Goal: Transaction & Acquisition: Purchase product/service

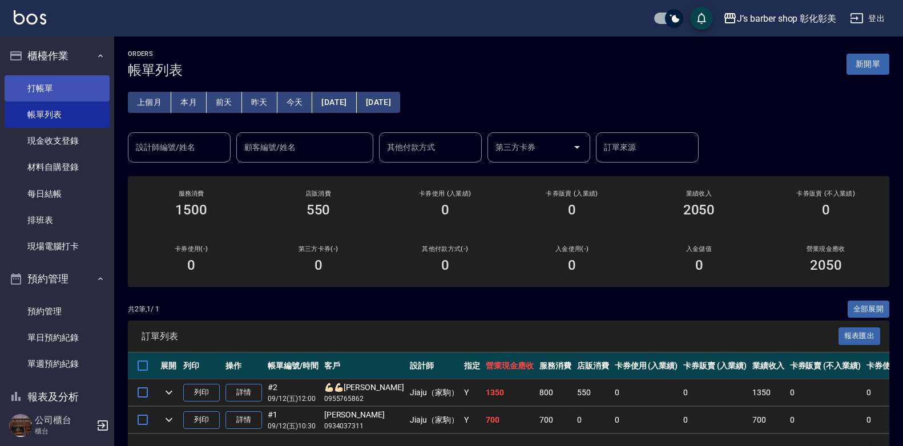
click at [39, 94] on link "打帳單" at bounding box center [57, 88] width 105 height 26
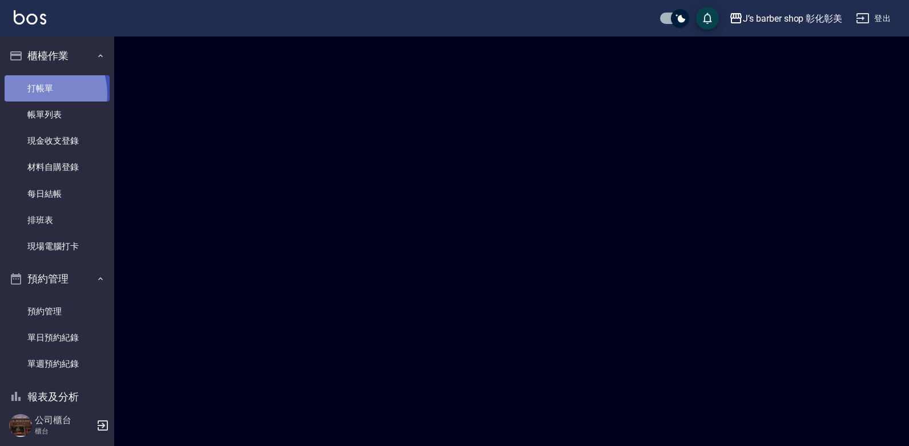
click at [39, 94] on link "打帳單" at bounding box center [57, 88] width 105 height 26
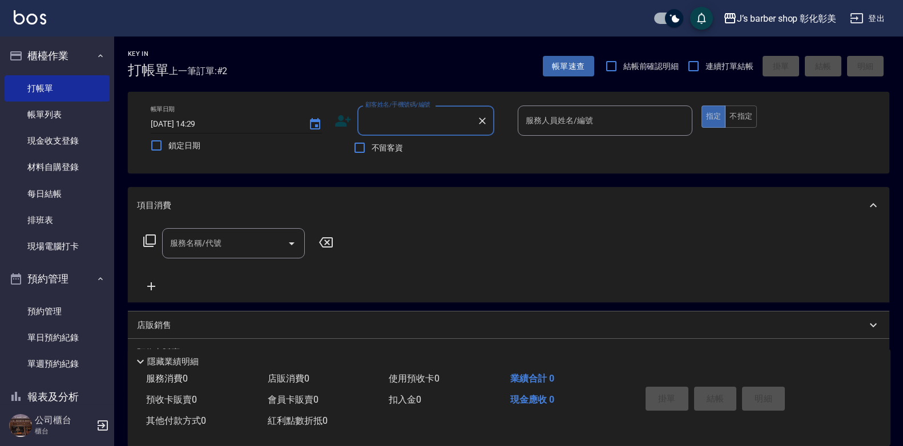
click at [199, 124] on input "[DATE] 14:29" at bounding box center [224, 124] width 146 height 19
type input "[DATE] 13:00"
click at [385, 117] on div "顧客姓名/手機號碼/編號 顧客姓名/手機號碼/編號" at bounding box center [425, 121] width 137 height 30
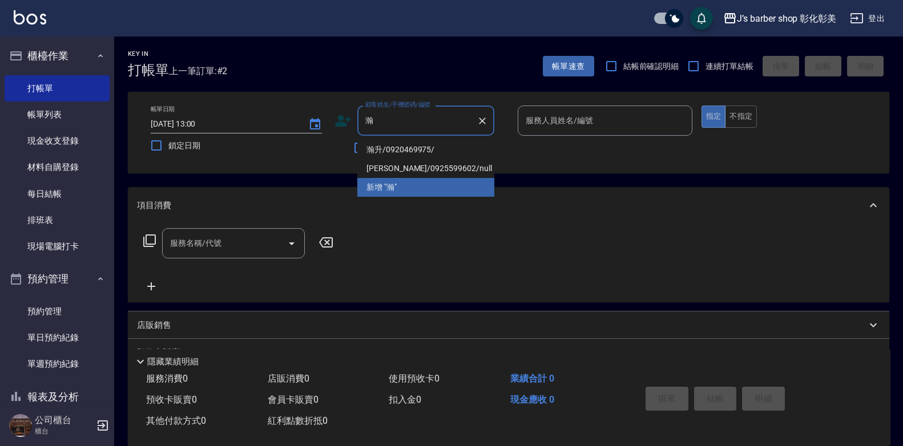
click at [389, 149] on li "瀚升/0920469975/" at bounding box center [425, 149] width 137 height 19
type input "瀚升/0920469975/"
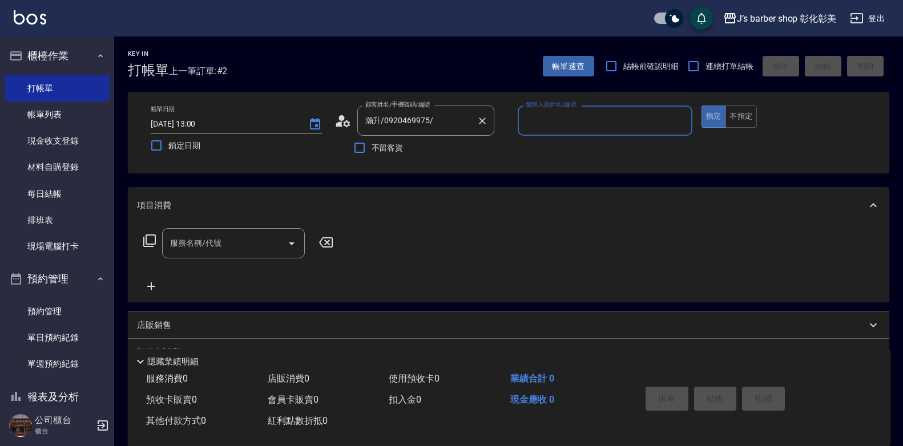
type input "Casper(無代號)"
click at [245, 242] on input "服務名稱/代號" at bounding box center [224, 243] width 115 height 20
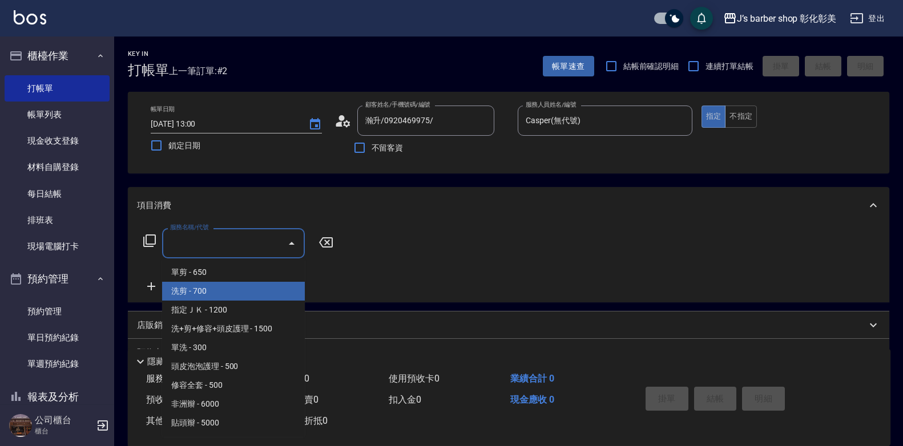
click at [248, 299] on span "洗剪 - 700" at bounding box center [233, 291] width 143 height 19
click at [248, 299] on div "服務名稱/代號 服務名稱/代號" at bounding box center [509, 263] width 762 height 79
type input "洗剪(101)"
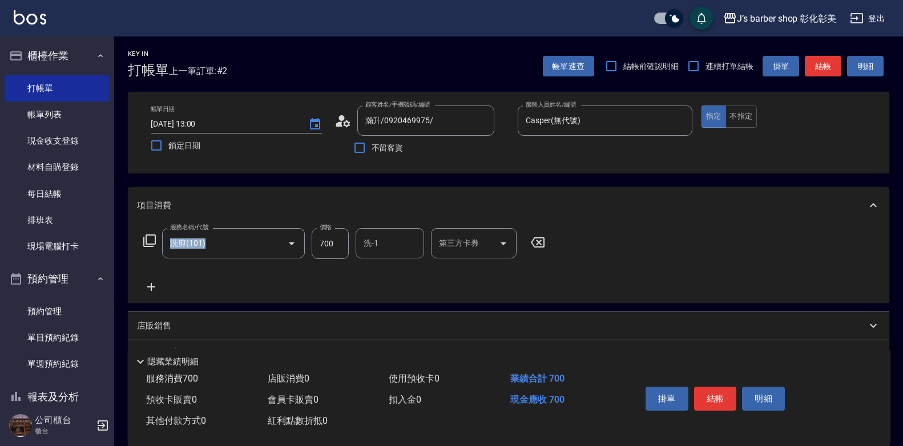
click at [324, 237] on input "700" at bounding box center [330, 243] width 37 height 31
type input "500"
click at [619, 260] on div "服務名稱/代號 洗剪(101) 服務名稱/代號 價格 500 價格 洗-1 洗-1 第三方卡券 第三方卡券" at bounding box center [509, 263] width 762 height 79
click at [719, 390] on button "結帳" at bounding box center [715, 399] width 43 height 24
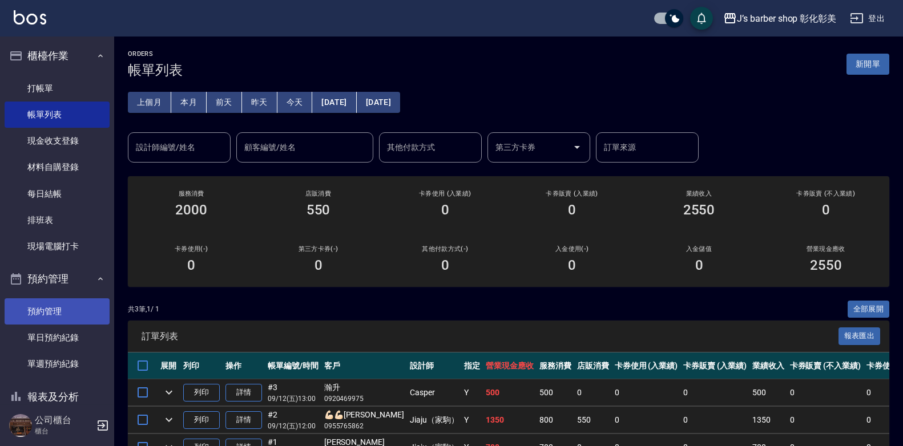
drag, startPoint x: 28, startPoint y: 303, endPoint x: 55, endPoint y: 303, distance: 26.8
click at [28, 303] on link "預約管理" at bounding box center [57, 312] width 105 height 26
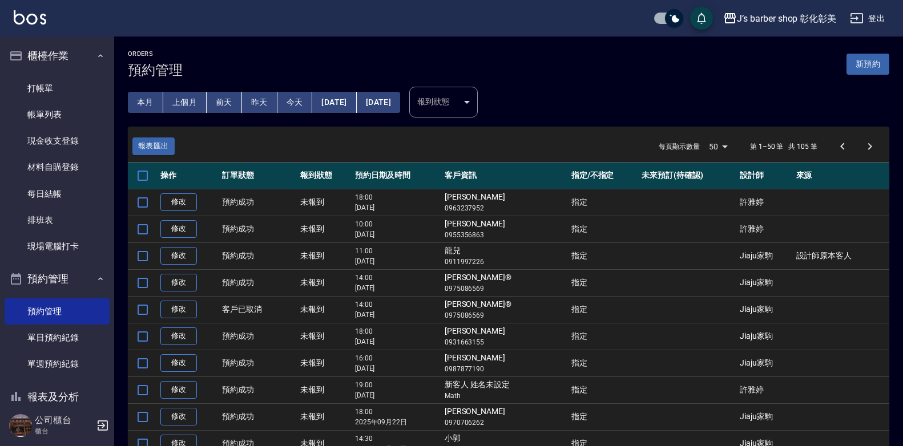
click at [290, 100] on button "今天" at bounding box center [294, 102] width 35 height 21
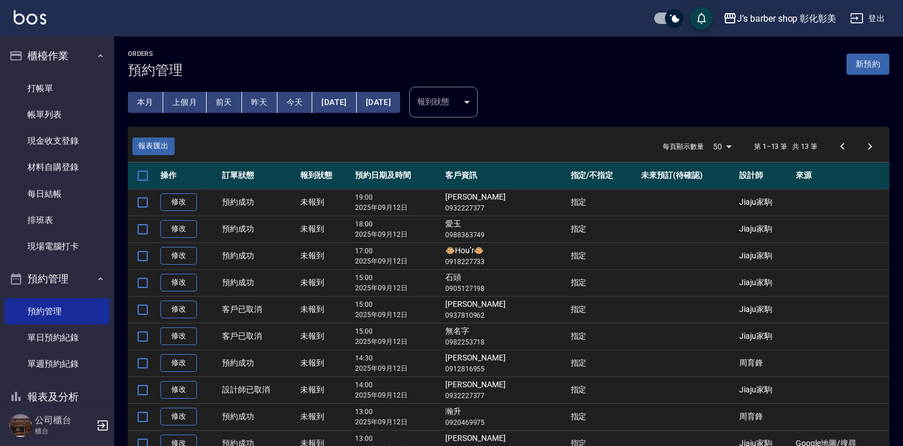
click at [331, 102] on button "[DATE]" at bounding box center [334, 102] width 44 height 21
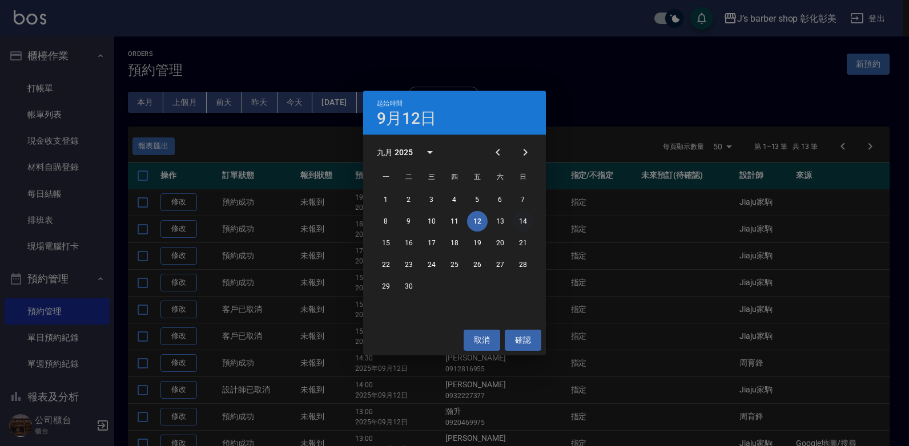
click at [528, 222] on button "14" at bounding box center [523, 221] width 21 height 21
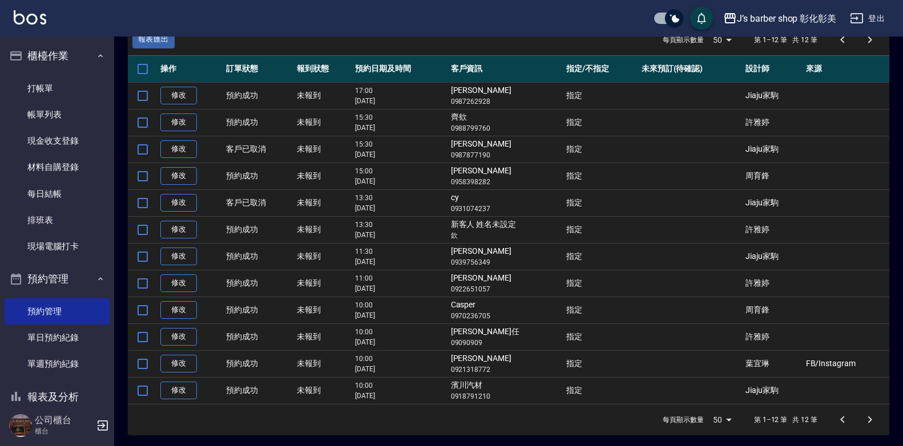
scroll to position [110, 0]
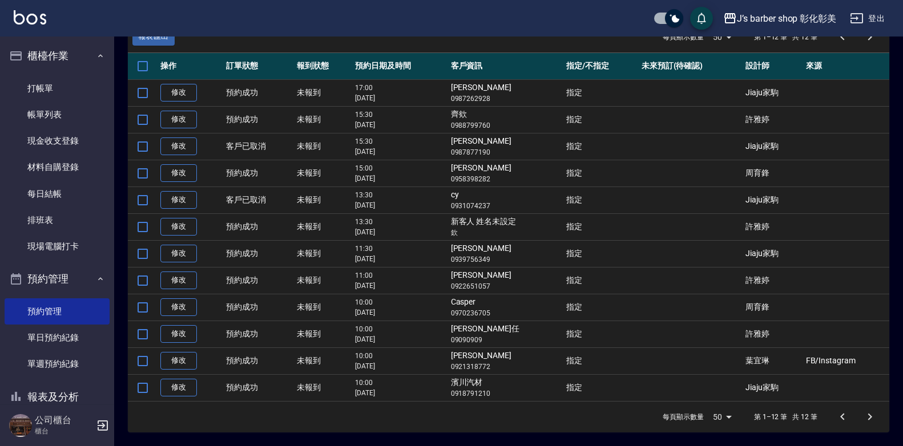
click at [415, 359] on p "10:00" at bounding box center [400, 356] width 90 height 10
click at [193, 359] on link "修改" at bounding box center [178, 361] width 37 height 18
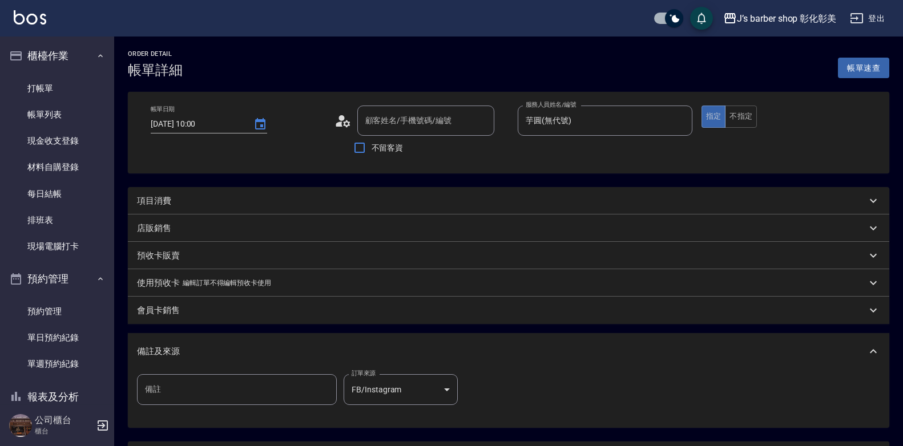
type input "[DATE] 10:00"
type input "芋圓(無代號)"
type input "FB/Instagram"
type input "[PERSON_NAME]/0921318772/null"
click at [44, 93] on link "打帳單" at bounding box center [57, 88] width 105 height 26
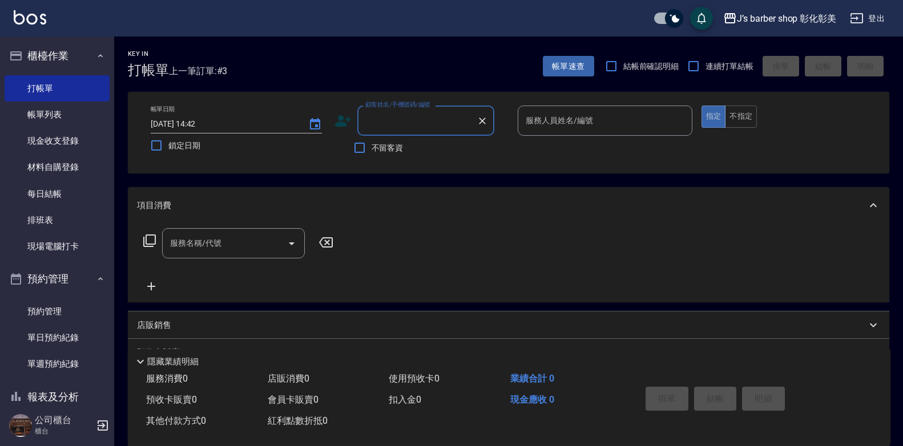
scroll to position [79, 0]
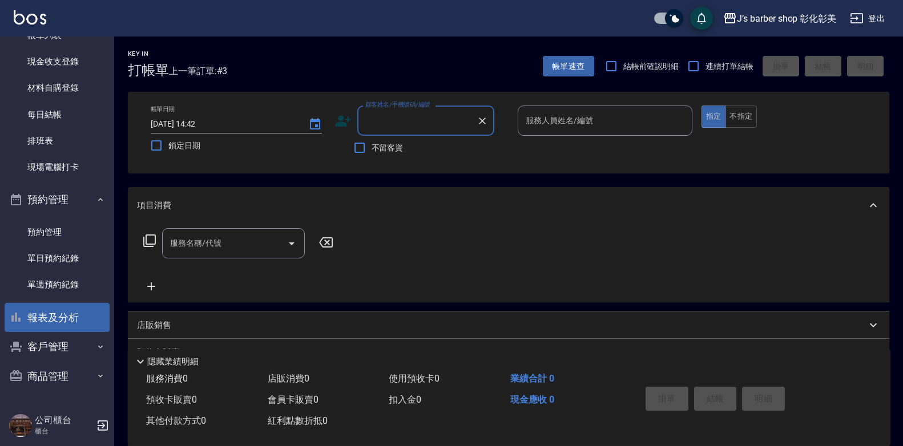
click at [58, 317] on button "報表及分析" at bounding box center [57, 318] width 105 height 30
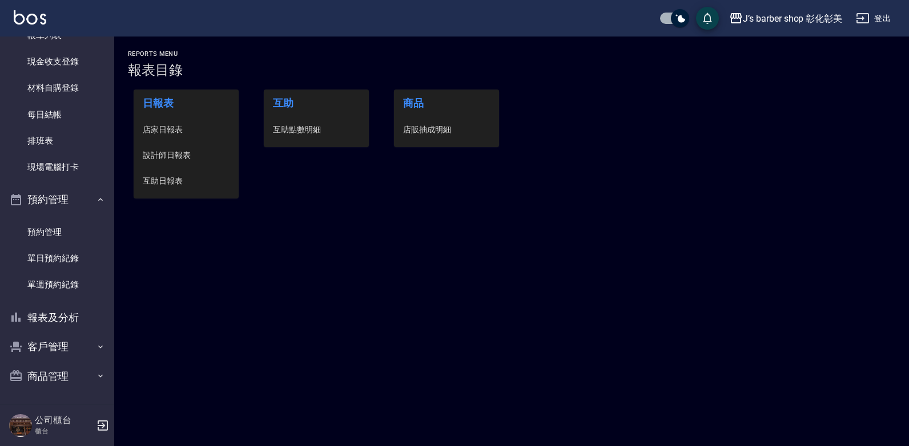
click at [291, 127] on span "互助點數明細" at bounding box center [316, 130] width 87 height 12
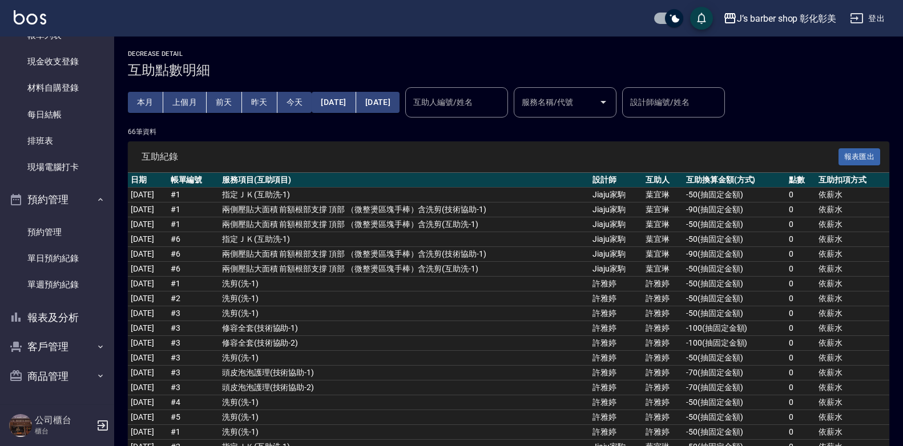
click at [495, 102] on div "互助人編號/姓名 互助人編號/姓名" at bounding box center [456, 102] width 103 height 30
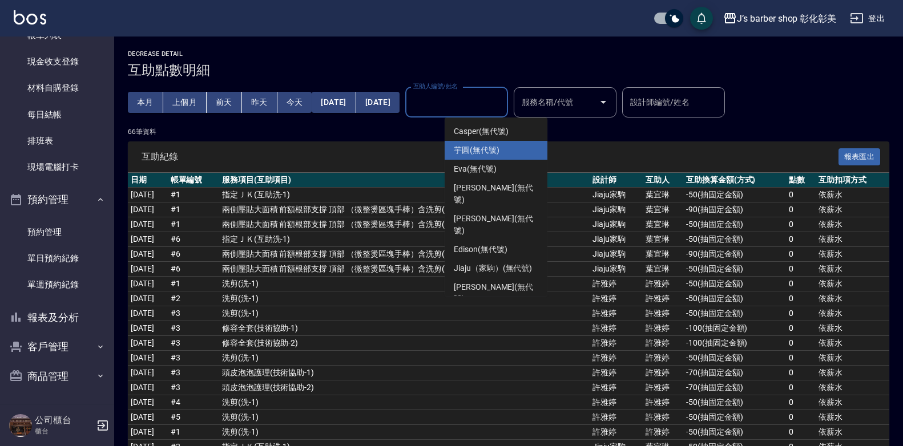
click at [501, 156] on div "芋圓 (無代號)" at bounding box center [496, 150] width 103 height 19
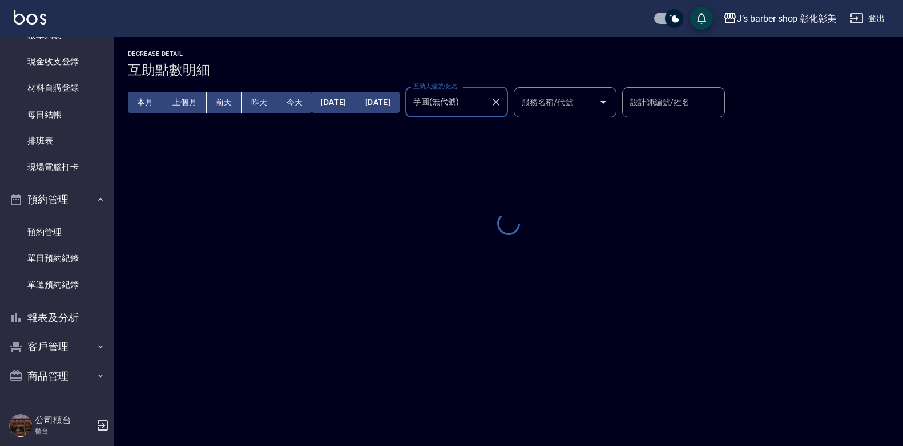
type input "芋圓(無代號)"
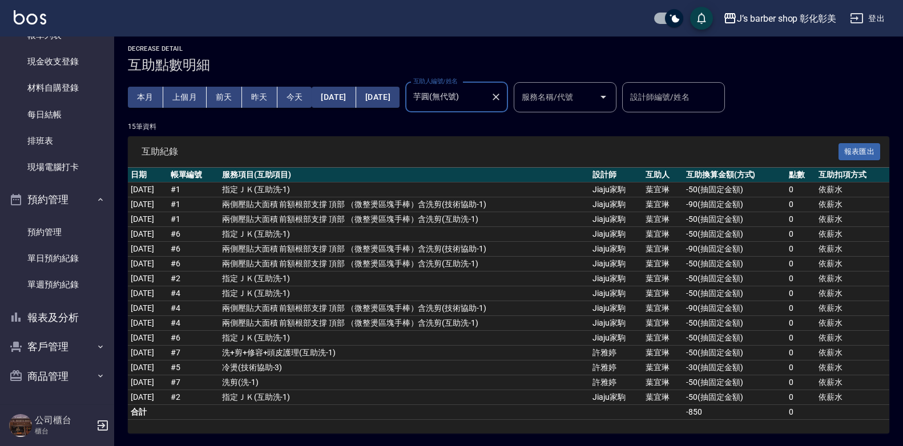
scroll to position [6, 0]
click at [502, 96] on icon "Clear" at bounding box center [495, 95] width 11 height 11
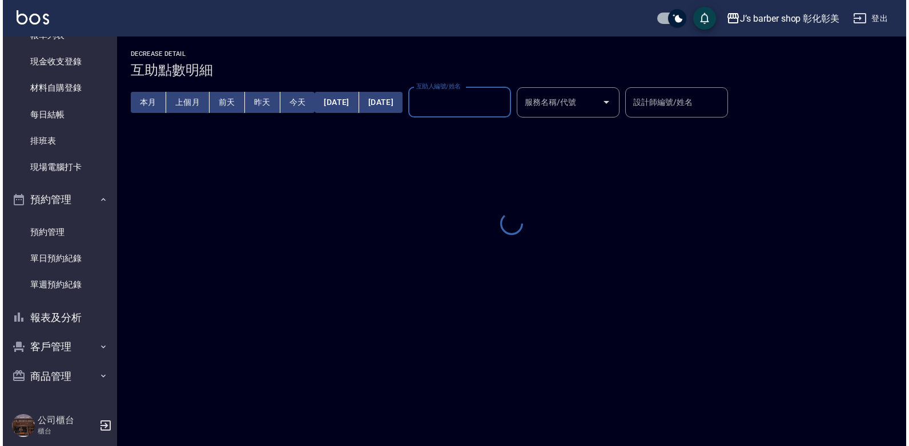
scroll to position [0, 0]
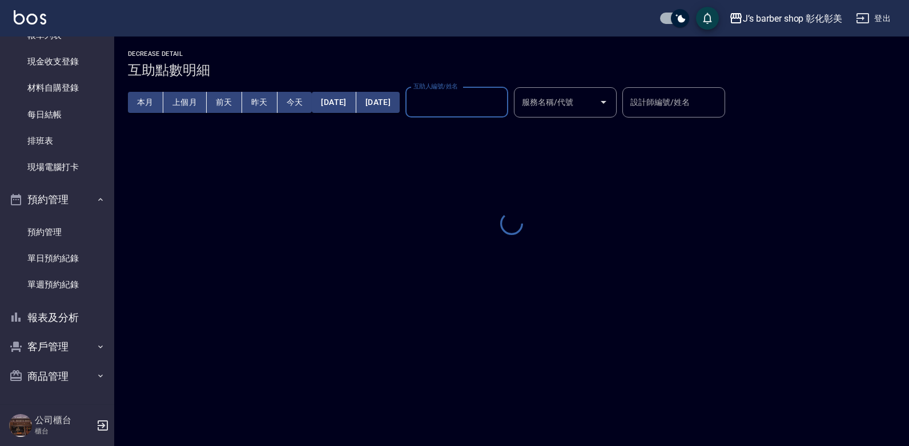
click at [503, 96] on input "互助人編號/姓名" at bounding box center [456, 102] width 92 height 20
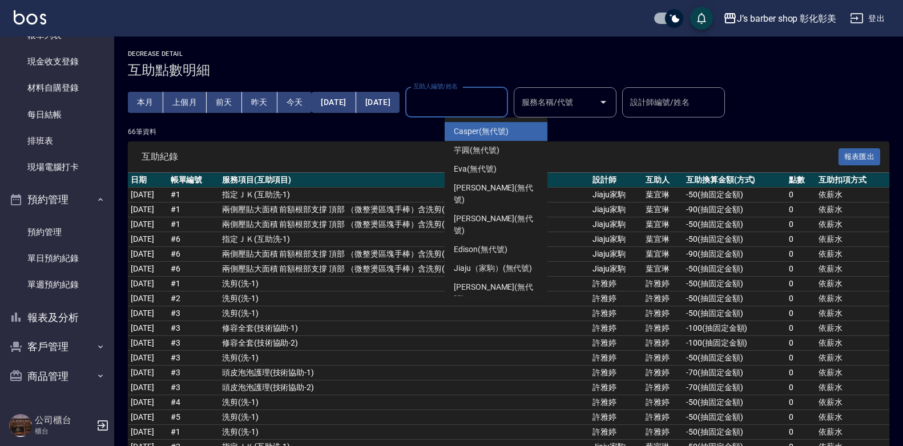
click at [466, 132] on span "Casper (無代號)" at bounding box center [481, 132] width 54 height 12
type input "Casper(無代號)"
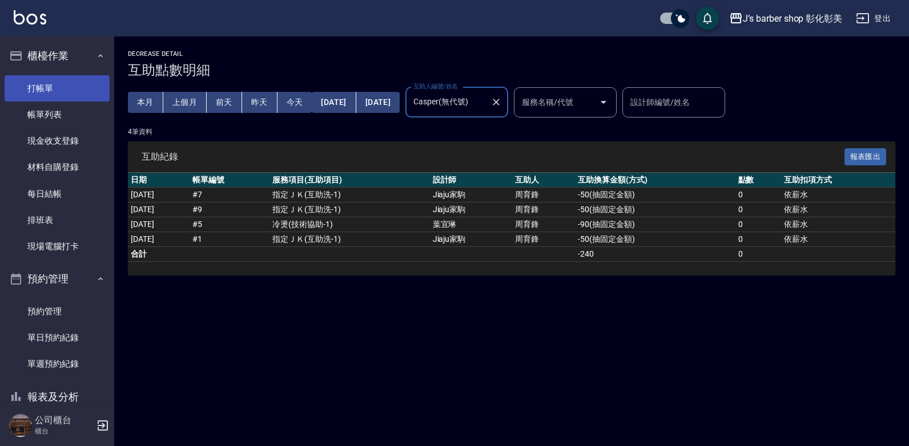
click at [65, 96] on link "打帳單" at bounding box center [57, 88] width 105 height 26
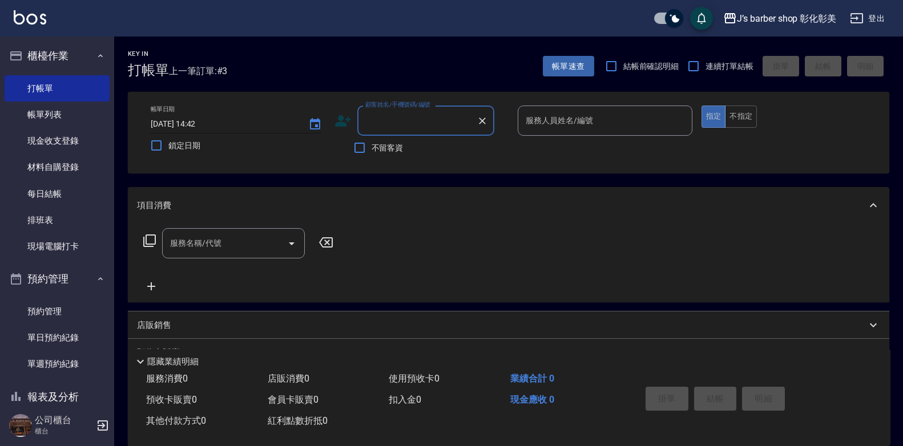
click at [200, 124] on input "[DATE] 14:42" at bounding box center [224, 124] width 146 height 19
type input "[DATE] 13:00"
click at [448, 113] on input "顧客姓名/手機號碼/編號" at bounding box center [417, 121] width 110 height 20
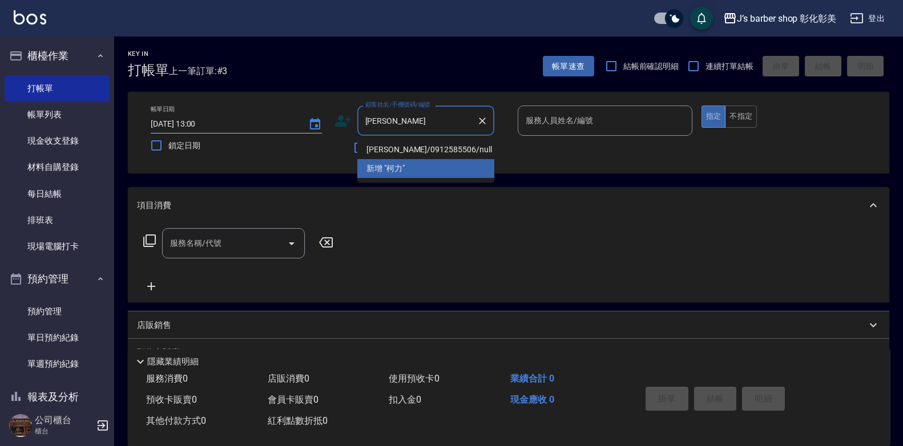
click at [425, 144] on li "[PERSON_NAME]/0912585506/null" at bounding box center [425, 149] width 137 height 19
type input "[PERSON_NAME]/0912585506/null"
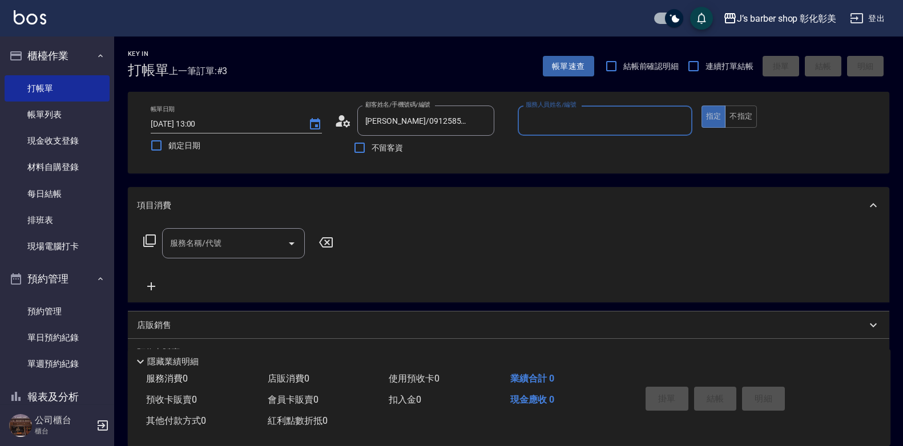
click at [564, 129] on input "服務人員姓名/編號" at bounding box center [605, 121] width 164 height 20
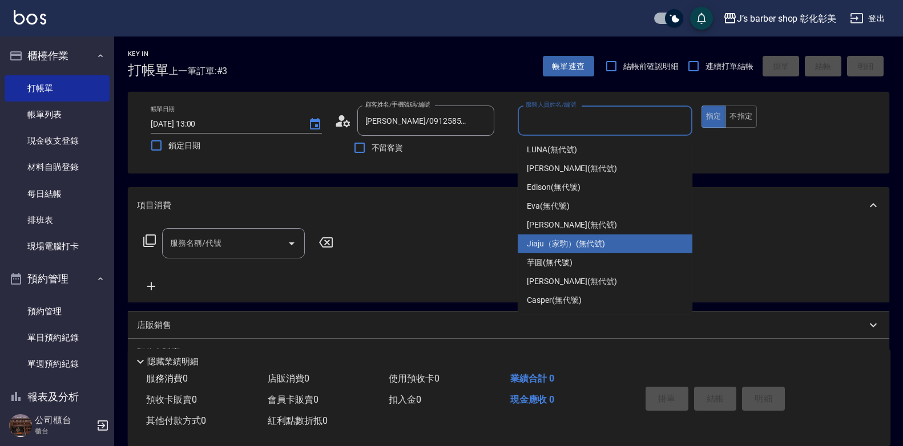
click at [571, 242] on span "Jiaju（家駒） (無代號)" at bounding box center [566, 244] width 78 height 12
click at [571, 242] on div "服務名稱/代號 服務名稱/代號" at bounding box center [509, 263] width 762 height 79
type input "Jiaju（家駒）(無代號)"
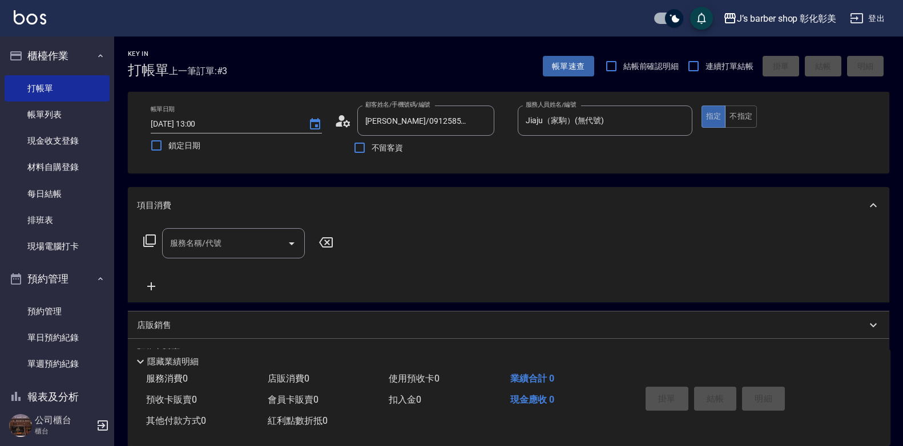
click at [223, 246] on input "服務名稱/代號" at bounding box center [224, 243] width 115 height 20
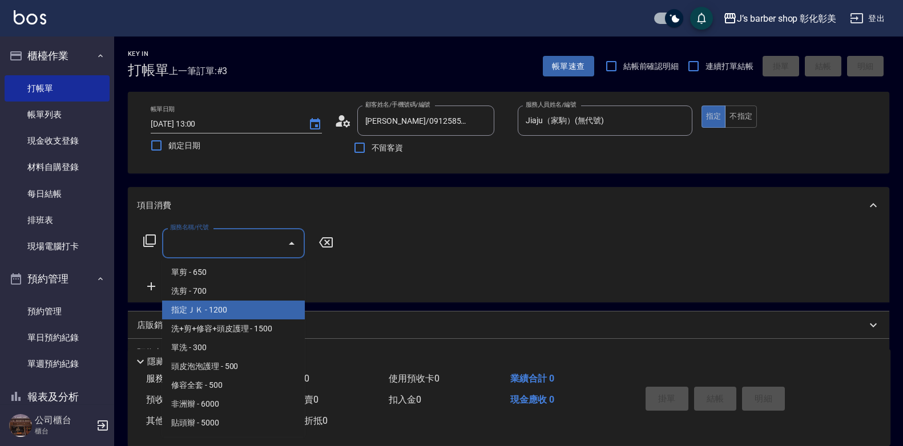
click at [238, 305] on span "指定ＪＫ - 1200" at bounding box center [233, 310] width 143 height 19
type input "指定ＪＫ(102)"
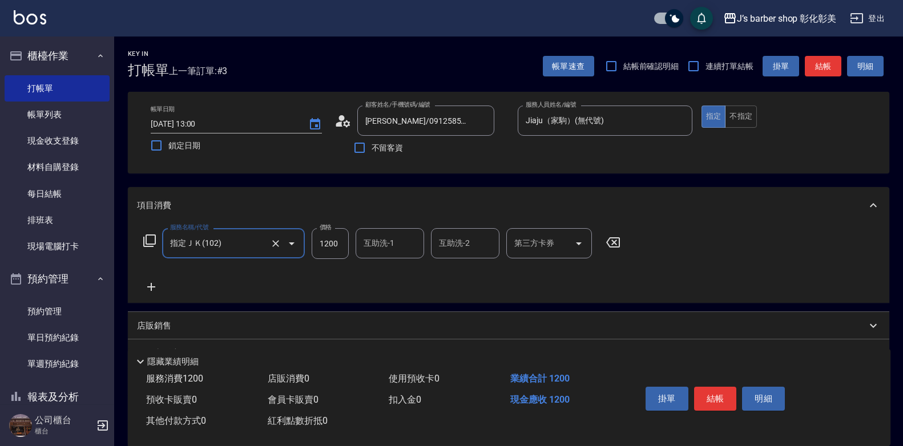
click at [392, 249] on input "互助洗-1" at bounding box center [390, 243] width 58 height 20
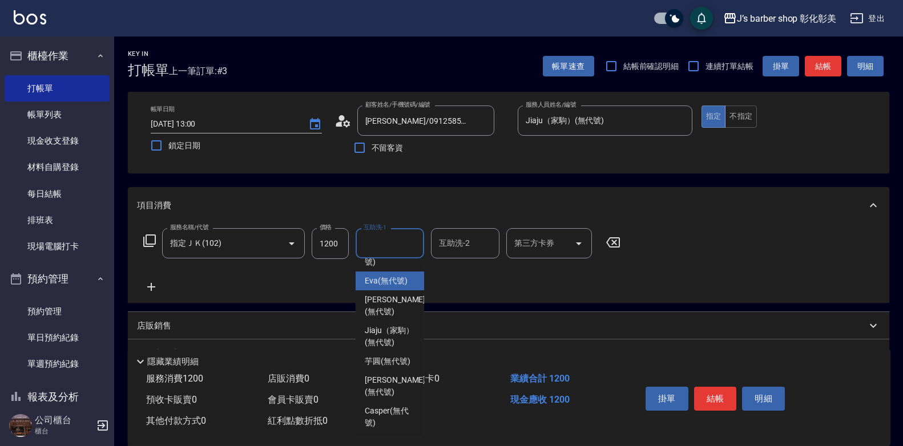
scroll to position [96, 0]
click at [390, 361] on span "芋圓 (無代號)" at bounding box center [388, 362] width 46 height 12
type input "芋圓(無代號)"
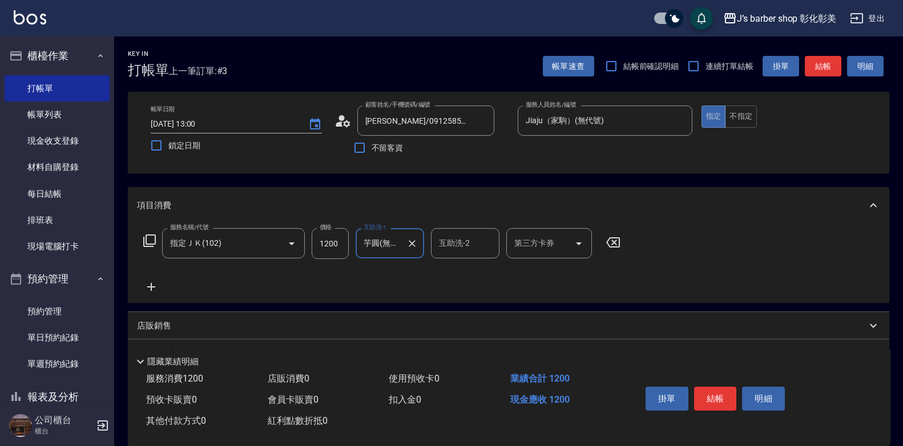
click at [155, 286] on icon at bounding box center [151, 287] width 29 height 14
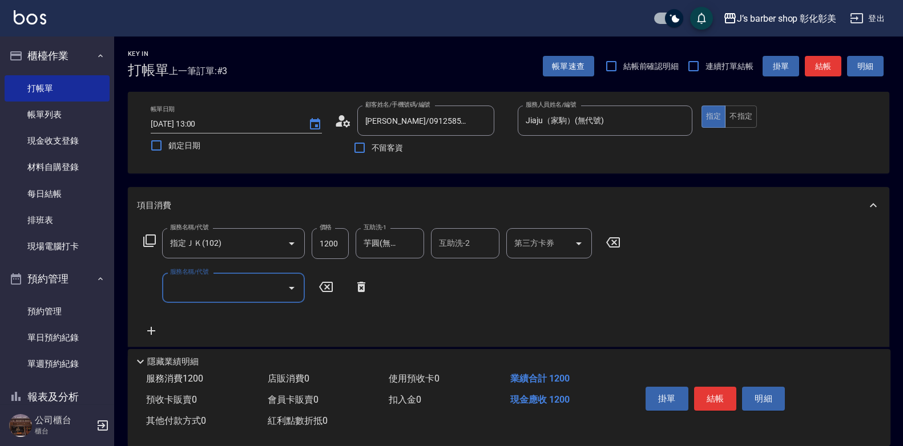
click at [179, 286] on input "服務名稱/代號" at bounding box center [224, 288] width 115 height 20
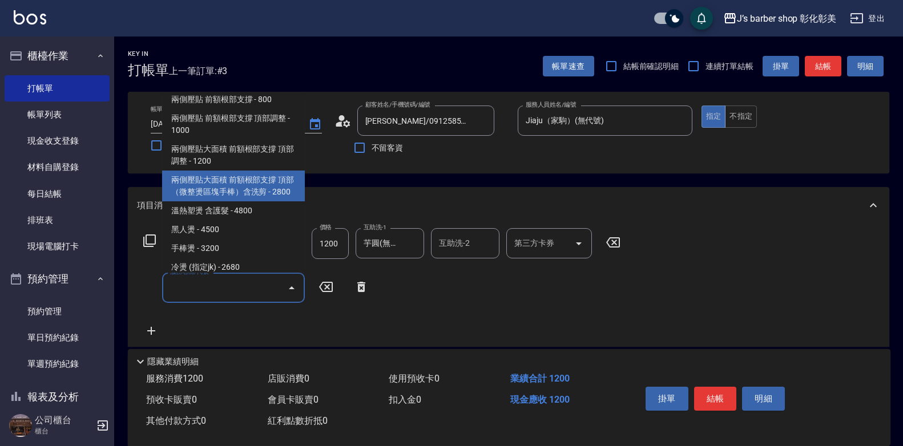
scroll to position [228, 0]
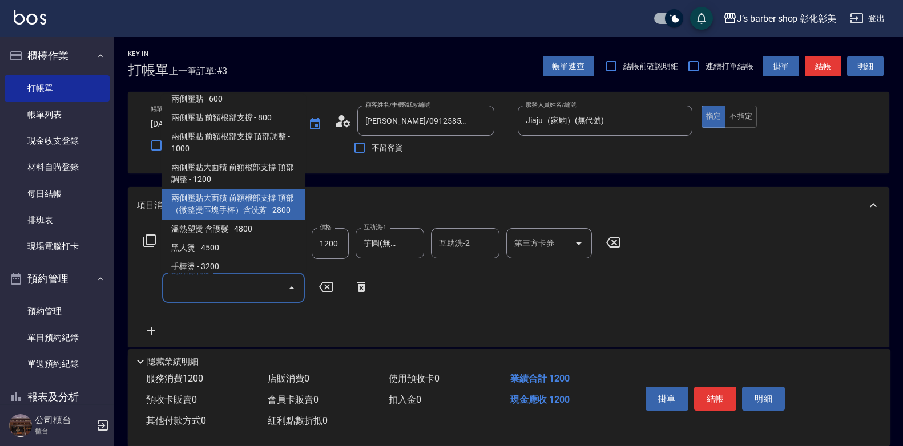
click at [268, 198] on span "兩側壓貼大面積 前額根部支撐 頂部 （微整燙區塊手棒）含洗剪 - 2800" at bounding box center [233, 204] width 143 height 31
type input "兩側壓貼大面積 前額根部支撐 頂部 （微整燙區塊手棒）含洗剪(Gp4)"
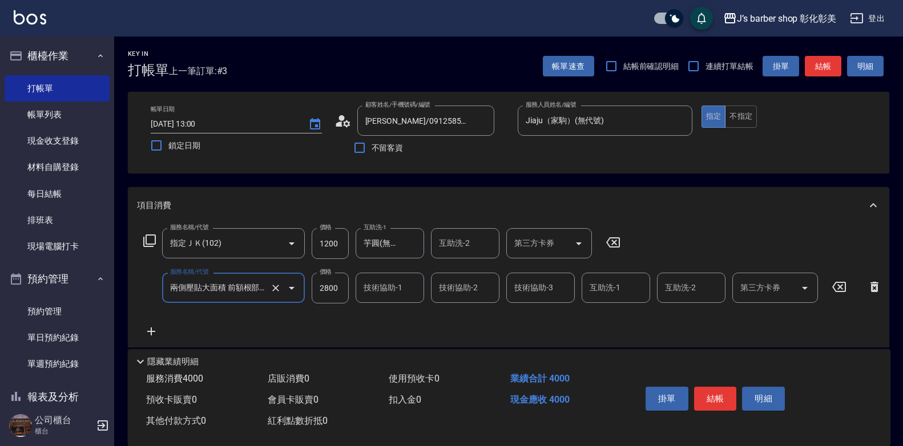
click at [331, 291] on input "2800" at bounding box center [330, 288] width 37 height 31
type input "2300"
click at [385, 294] on input "技術協助-1" at bounding box center [390, 288] width 58 height 20
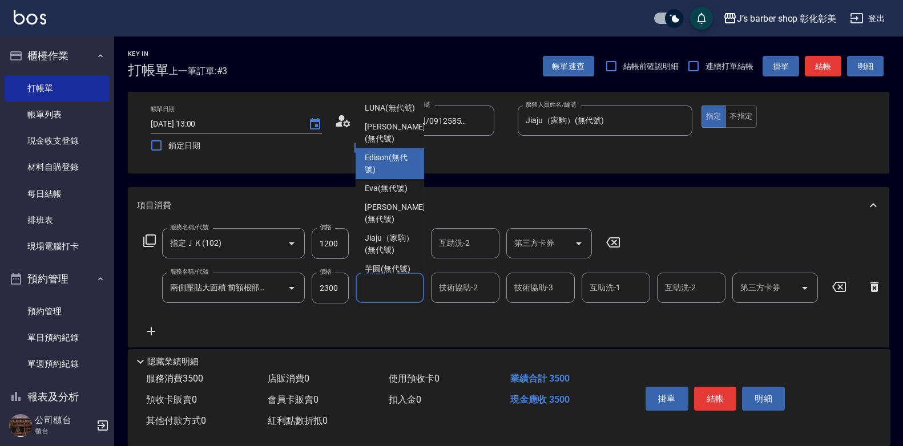
scroll to position [96, 0]
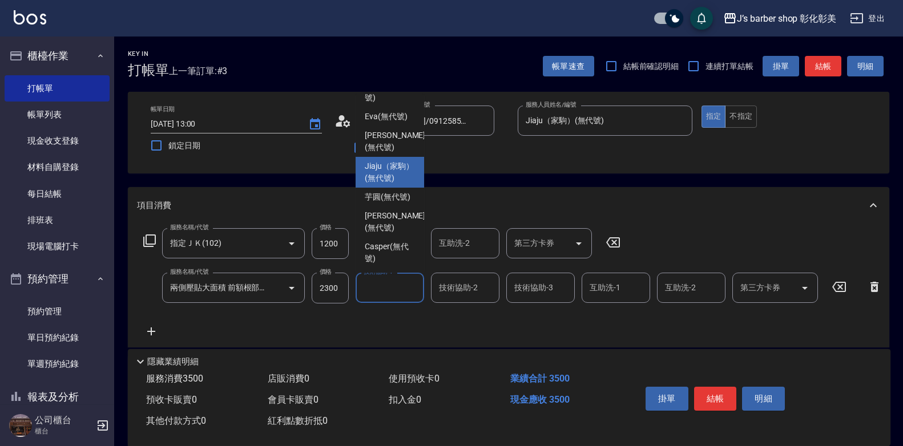
click at [388, 175] on div "Jiaju（家駒） (無代號)" at bounding box center [390, 172] width 69 height 31
type input "Jiaju（家駒）(無代號)"
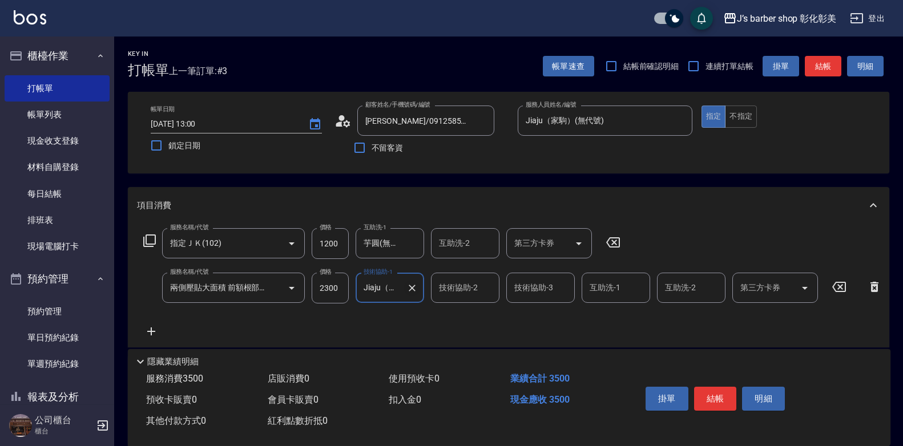
click at [409, 287] on icon "Clear" at bounding box center [411, 288] width 11 height 11
click at [396, 289] on input "技術協助-1" at bounding box center [390, 288] width 58 height 20
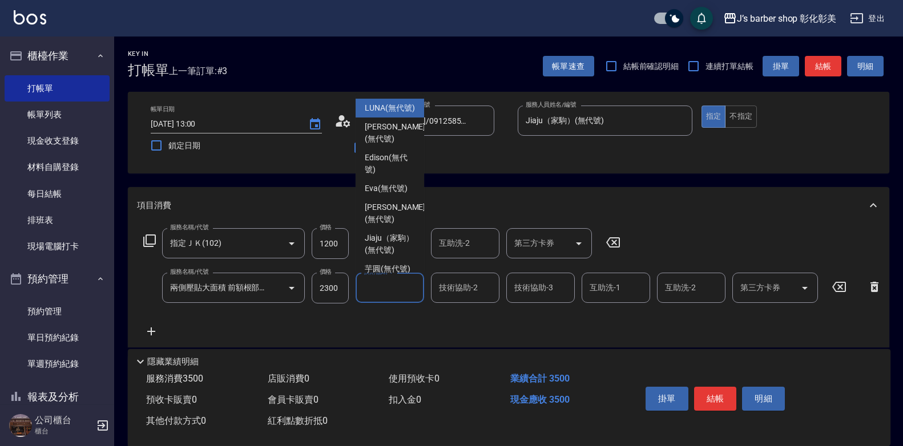
click at [396, 289] on input "技術協助-1" at bounding box center [390, 288] width 58 height 20
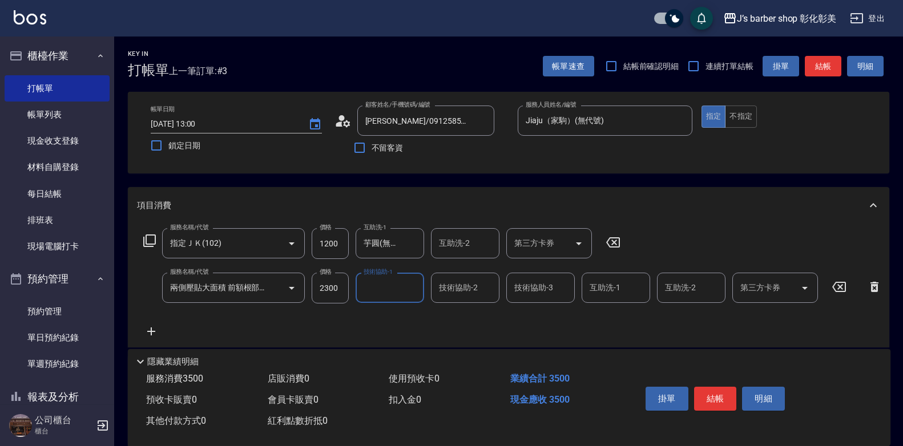
click at [395, 288] on input "技術協助-1" at bounding box center [390, 288] width 58 height 20
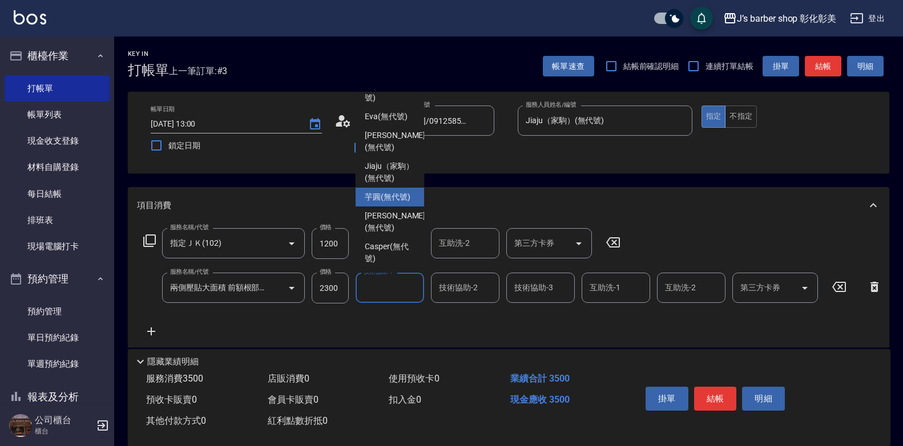
click at [389, 196] on span "芋圓 (無代號)" at bounding box center [388, 197] width 46 height 12
type input "芋圓(無代號)"
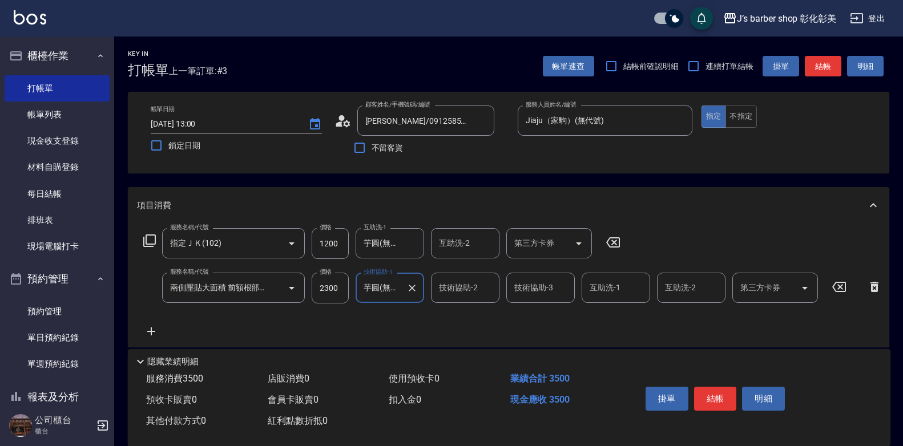
click at [606, 288] on div "互助洗-1 互助洗-1" at bounding box center [616, 288] width 69 height 30
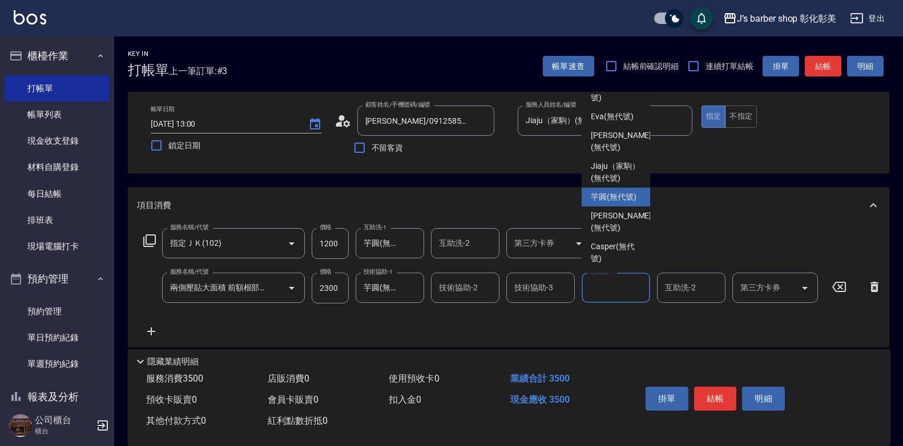
click at [593, 191] on span "芋圓 (無代號)" at bounding box center [614, 197] width 46 height 12
click at [593, 183] on div "Key In 打帳單 上一筆訂單:#3 帳單速查 結帳前確認明細 連續打單結帳 掛單 結帳 明細 帳單日期 [DATE] 13:00 鎖定日期 顧客姓名/手機…" at bounding box center [508, 320] width 789 height 567
type input "芋圓(無代號)"
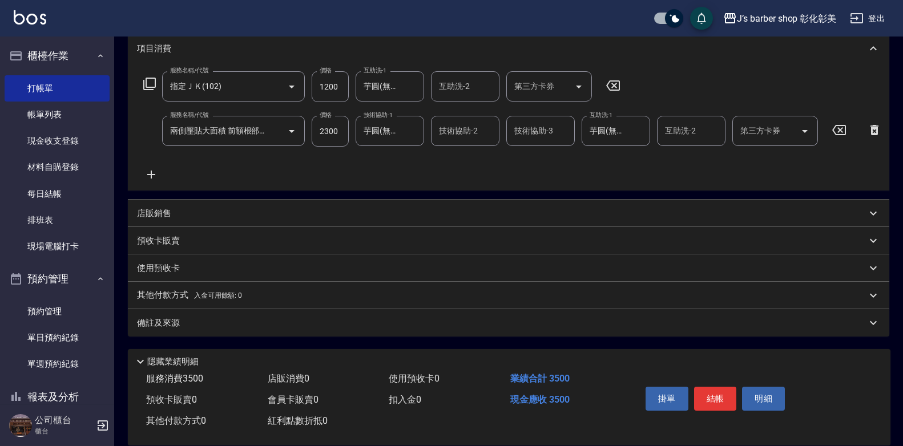
scroll to position [166, 0]
click at [159, 215] on p "店販銷售" at bounding box center [154, 214] width 34 height 12
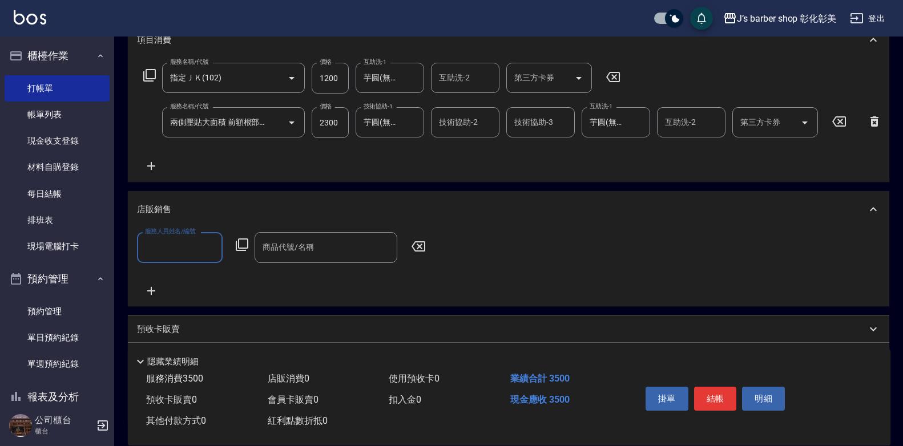
scroll to position [0, 0]
click at [186, 257] on input "服務人員姓名/編號" at bounding box center [179, 247] width 75 height 20
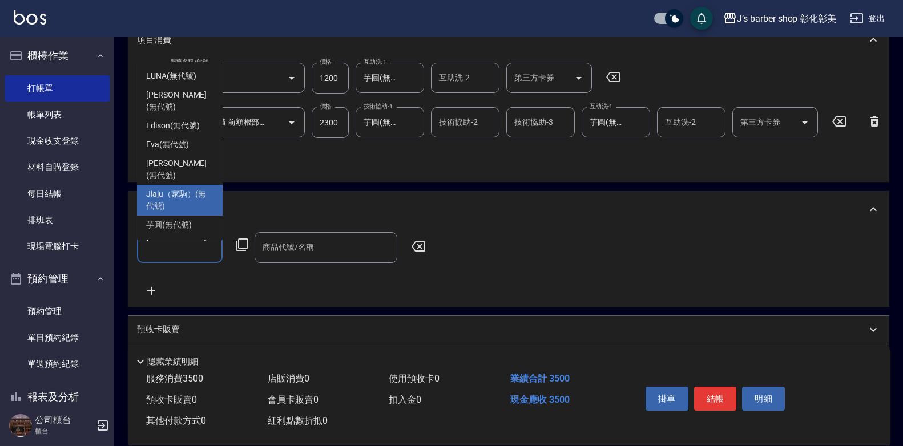
click at [190, 188] on span "Jiaju（家駒） (無代號)" at bounding box center [179, 200] width 67 height 24
type input "Jiaju（家駒）(無代號)"
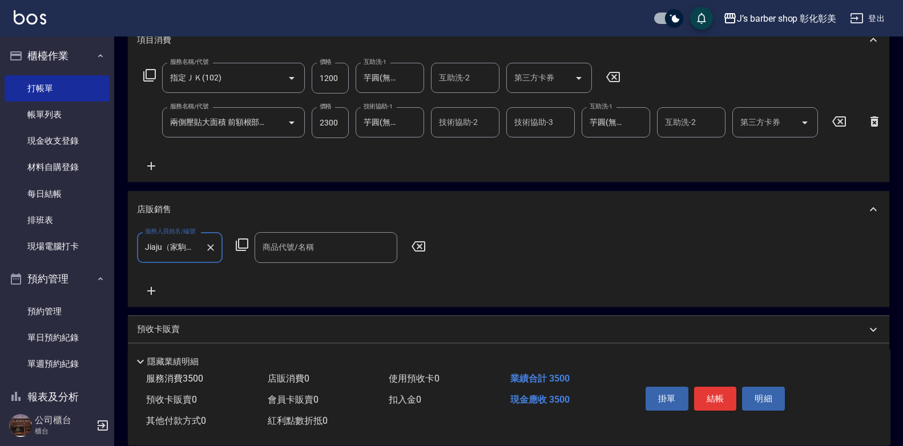
click at [309, 259] on div "商品代號/名稱 商品代號/名稱" at bounding box center [326, 247] width 143 height 30
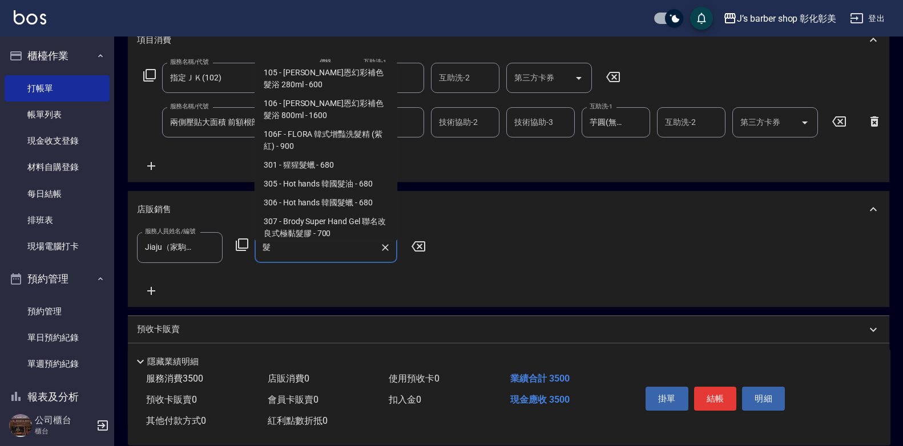
scroll to position [228, 0]
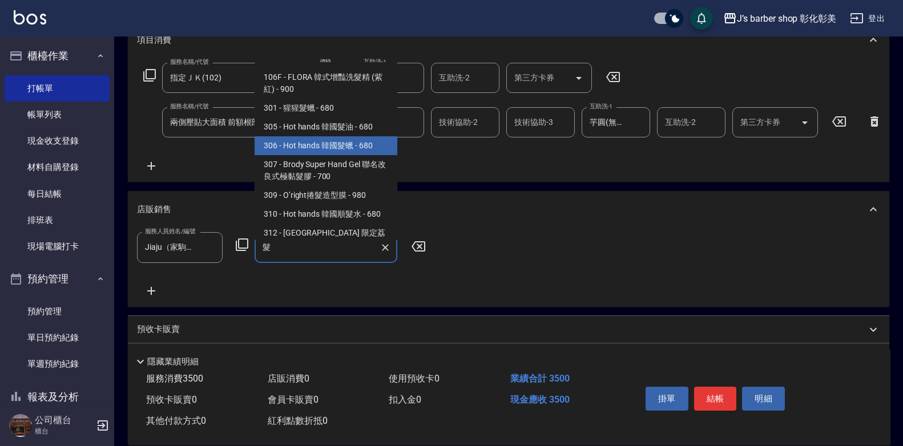
type input "黃 生命之泉洗髮精的副本"
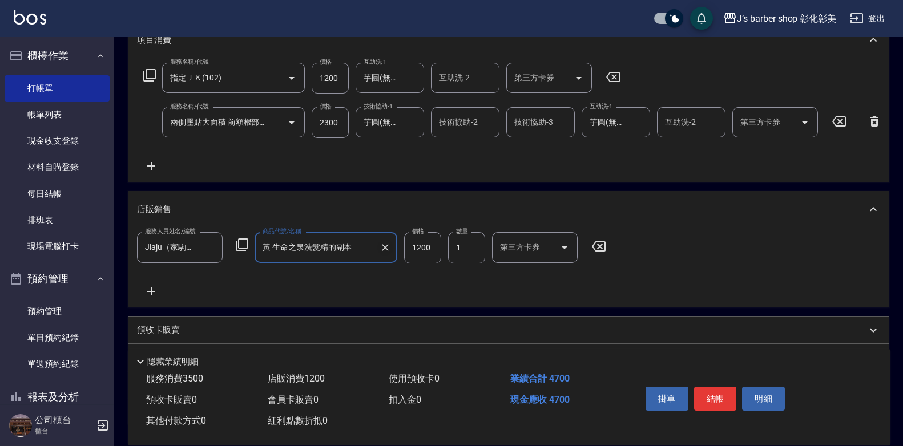
click at [383, 253] on icon "Clear" at bounding box center [385, 247] width 11 height 11
click at [357, 256] on input "商品代號/名稱" at bounding box center [326, 247] width 132 height 20
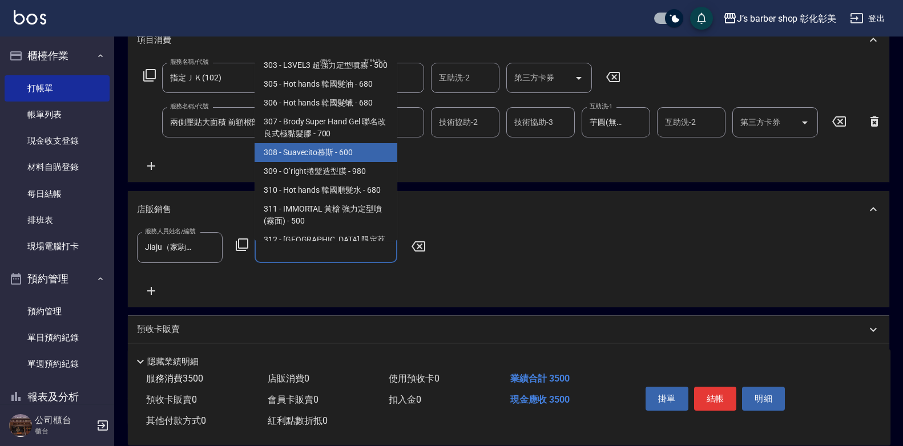
scroll to position [457, 0]
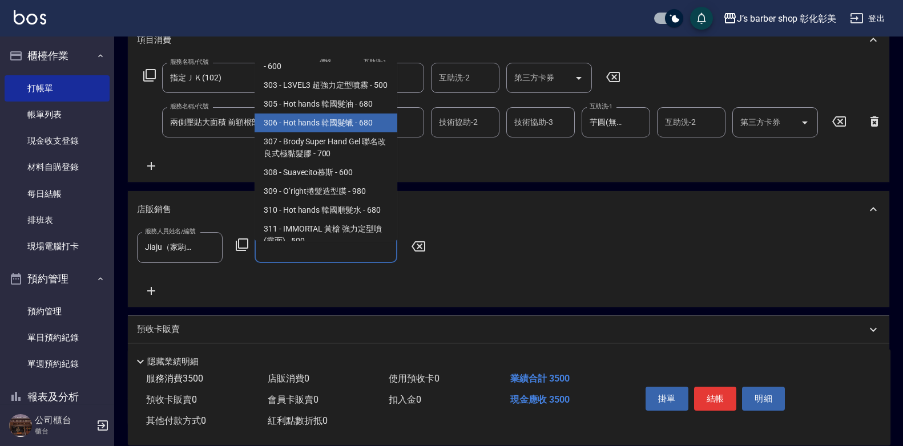
click at [342, 122] on span "306 - Hot hands 韓國髮蠟 - 680" at bounding box center [326, 123] width 143 height 19
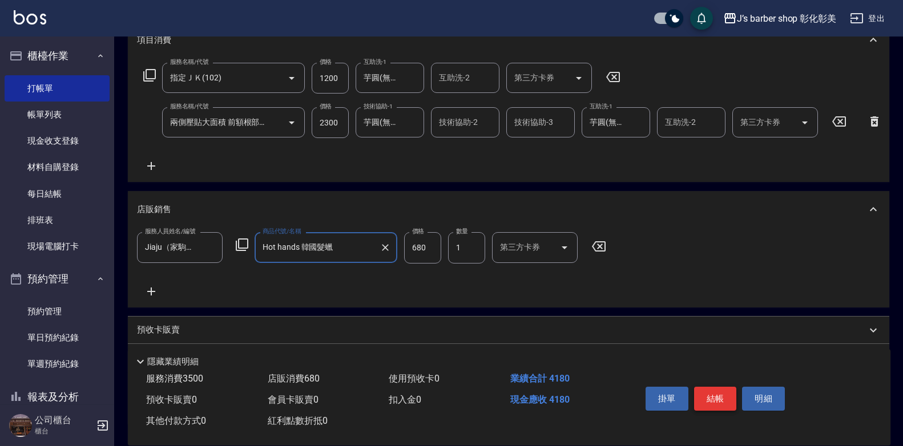
type input "Hot hands 韓國髮蠟"
click at [707, 390] on button "結帳" at bounding box center [715, 399] width 43 height 24
click at [707, 390] on div "掛單 結帳 明細" at bounding box center [715, 400] width 149 height 36
